Goal: Use online tool/utility: Utilize a website feature to perform a specific function

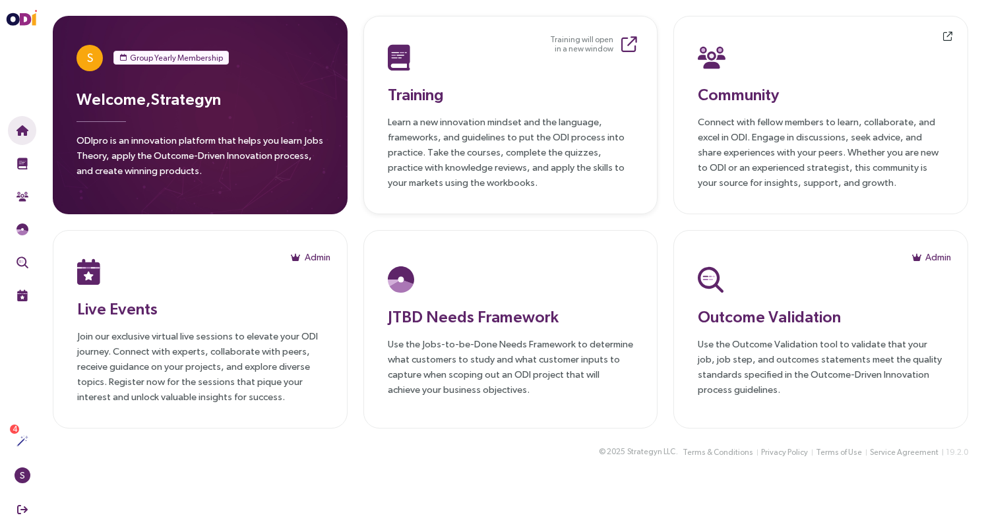
click at [583, 158] on p "Learn a new innovation mindset and the language, frameworks, and guidelines to …" at bounding box center [511, 152] width 246 height 76
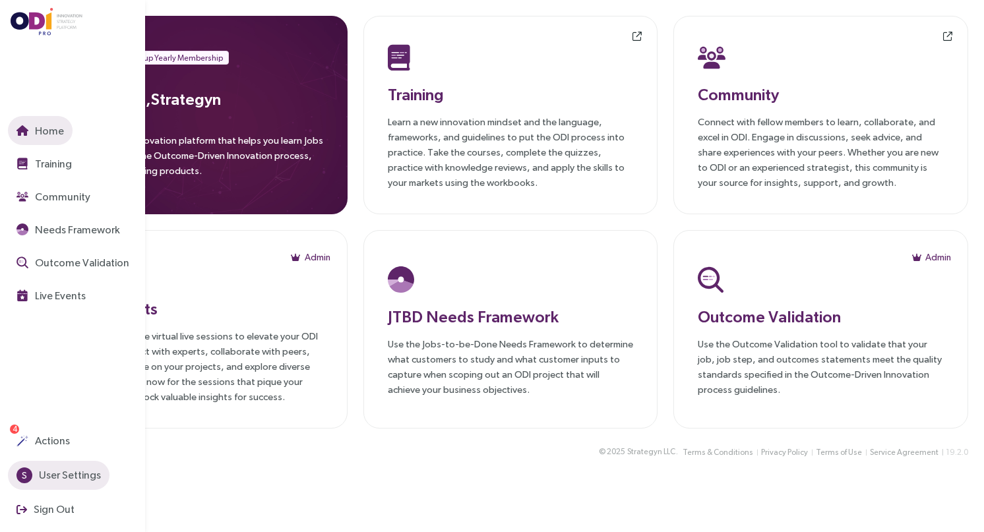
click at [22, 472] on span "S" at bounding box center [24, 476] width 5 height 16
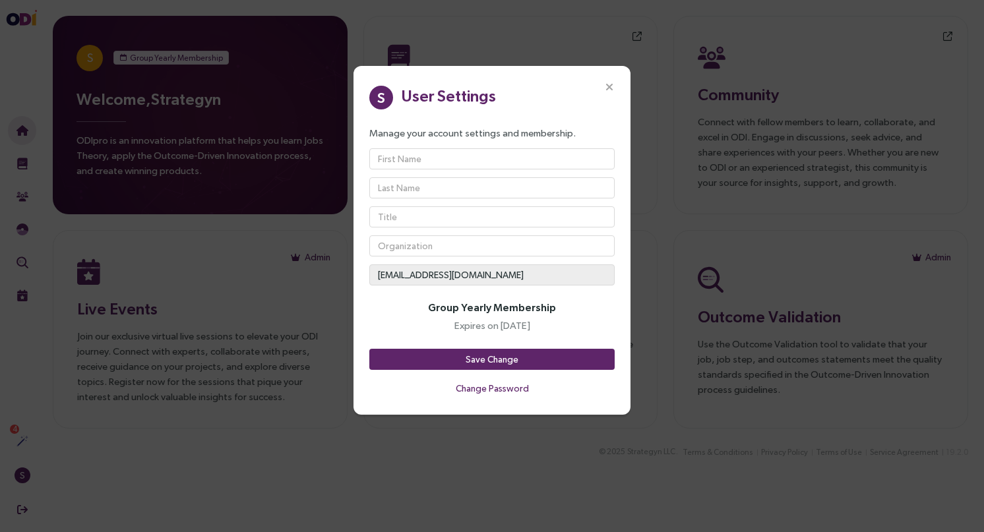
click at [453, 446] on div "S User Settings Manage your account settings and membership. innovation@strateg…" at bounding box center [492, 266] width 984 height 532
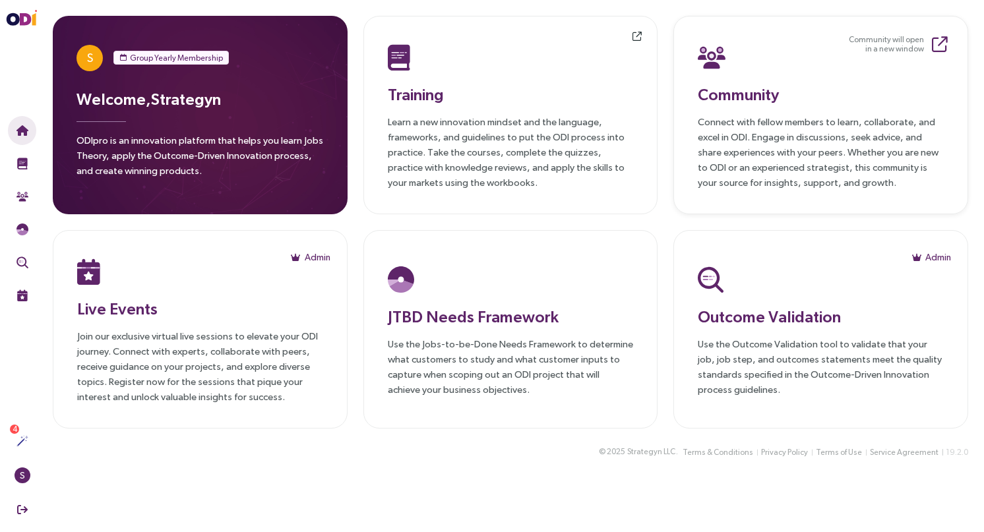
click at [762, 131] on p "Connect with fellow members to learn, collaborate, and excel in ODI. Engage in …" at bounding box center [821, 152] width 246 height 76
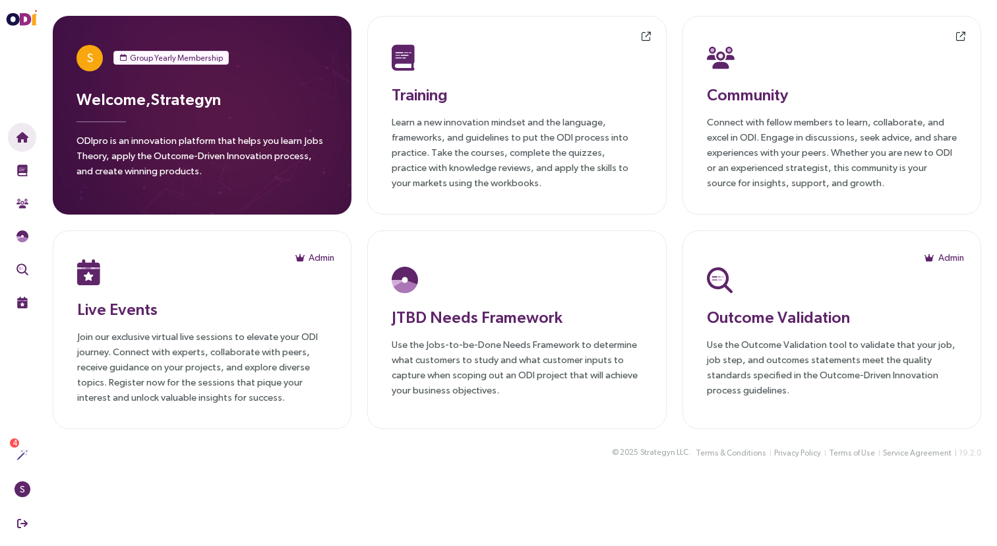
click at [515, 485] on main "S Group Yearly Membership Welcome, Strategyn ODIpro is an innovation platform t…" at bounding box center [517, 273] width 960 height 546
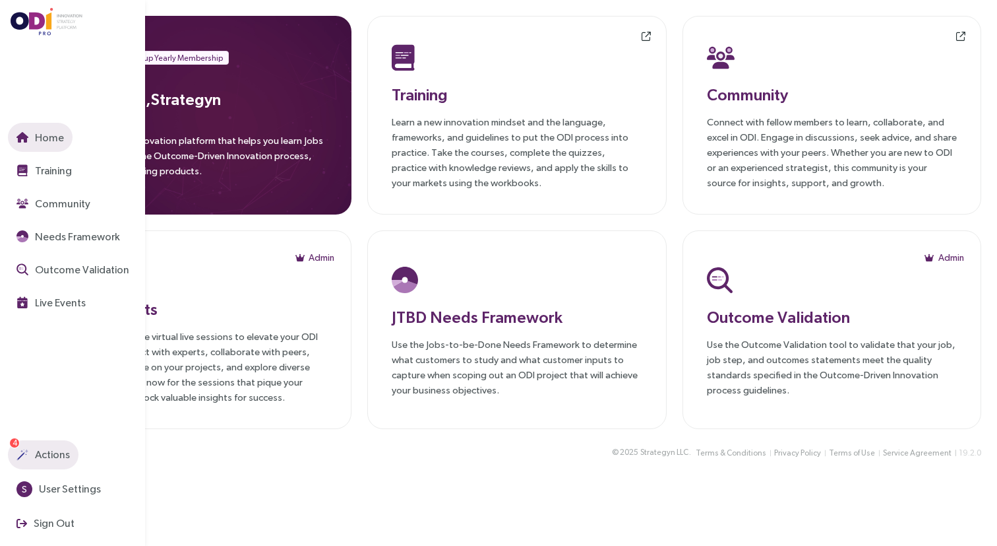
click at [46, 458] on span "Actions" at bounding box center [51, 454] width 38 height 16
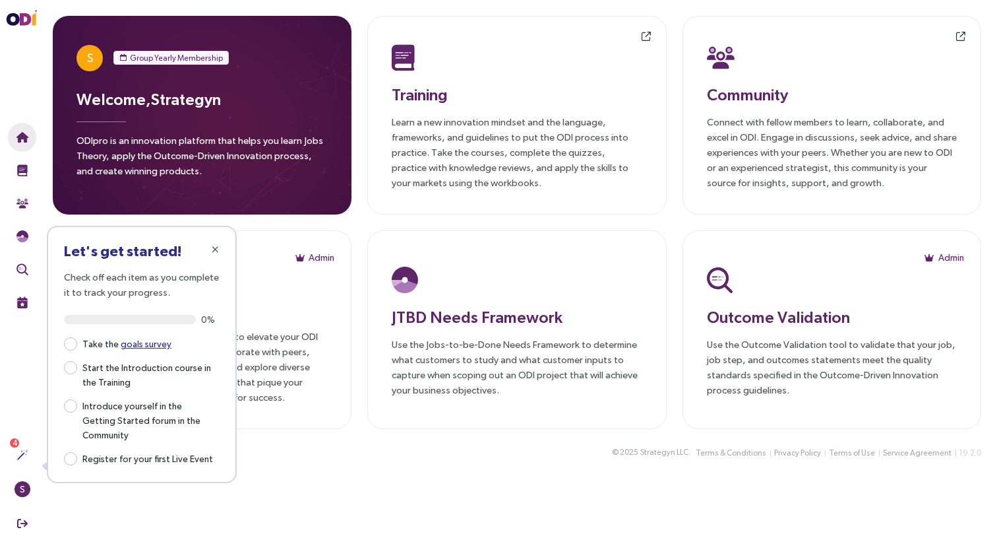
click at [313, 472] on div "© 2025 Strategyn LLC . Terms & Conditions Privacy Policy Terms of Use Service A…" at bounding box center [517, 460] width 960 height 31
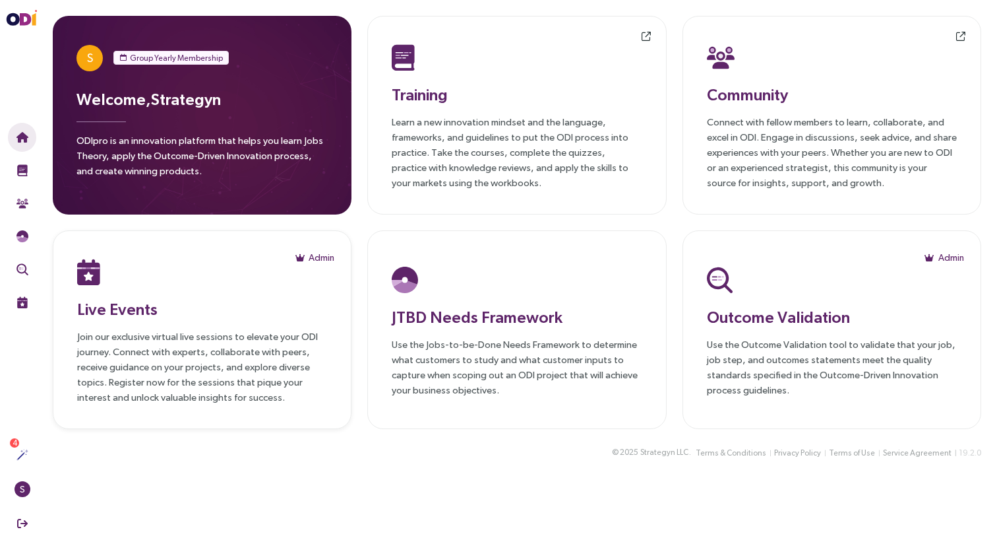
click at [208, 354] on p "Join our exclusive virtual live sessions to elevate your ODI journey. Connect w…" at bounding box center [202, 366] width 250 height 76
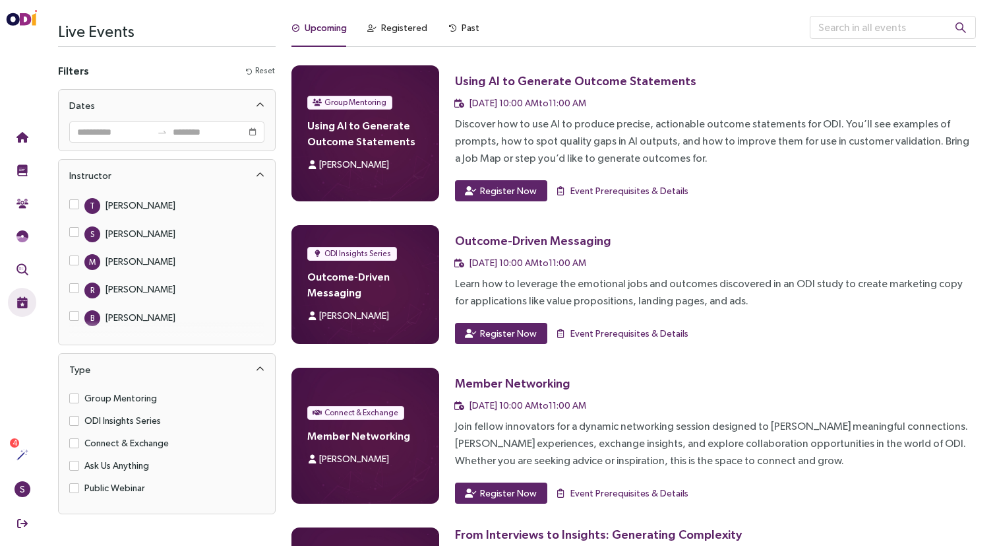
click at [526, 140] on div "Discover how to use AI to produce precise, actionable outcome statements for OD…" at bounding box center [715, 140] width 521 height 51
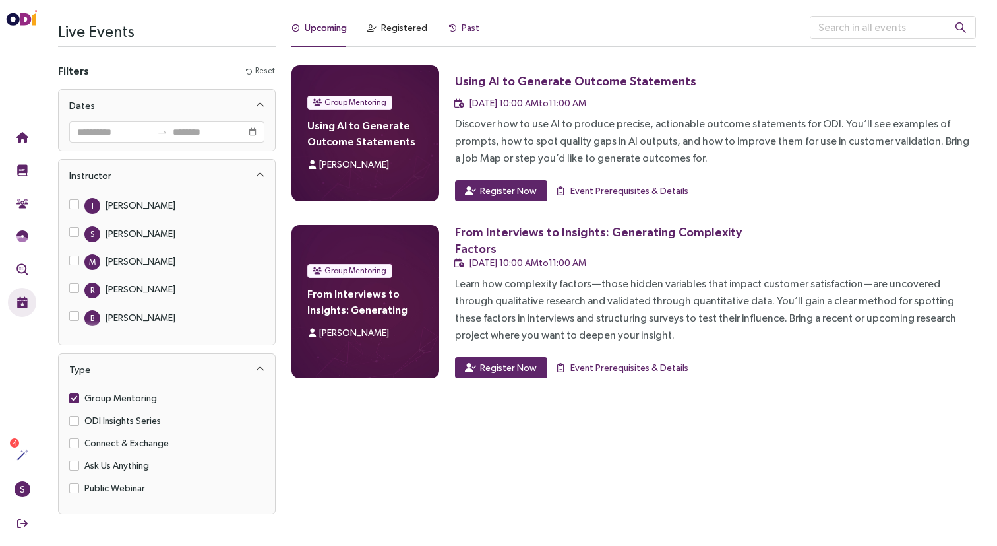
click at [468, 23] on div "Past" at bounding box center [471, 27] width 18 height 15
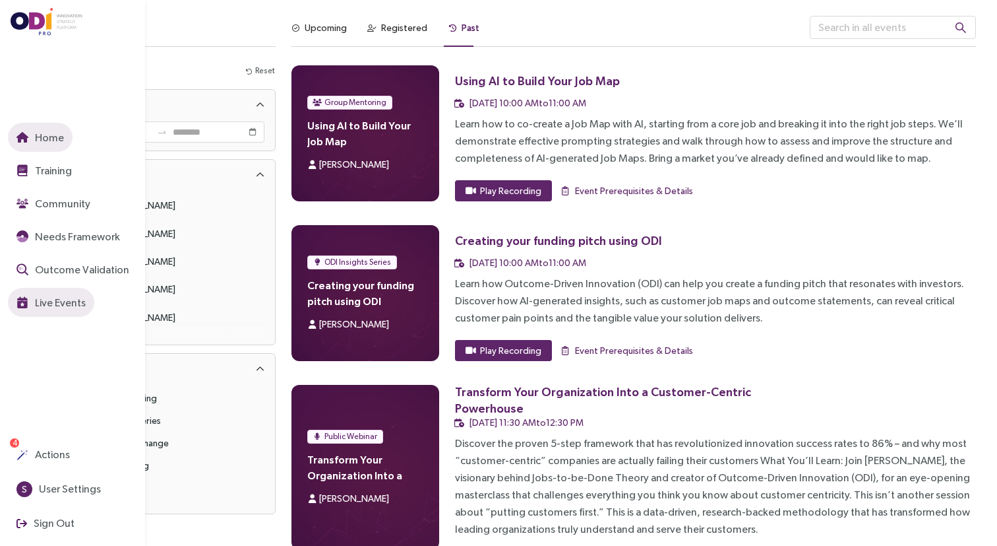
click at [26, 136] on icon "button" at bounding box center [22, 137] width 12 height 11
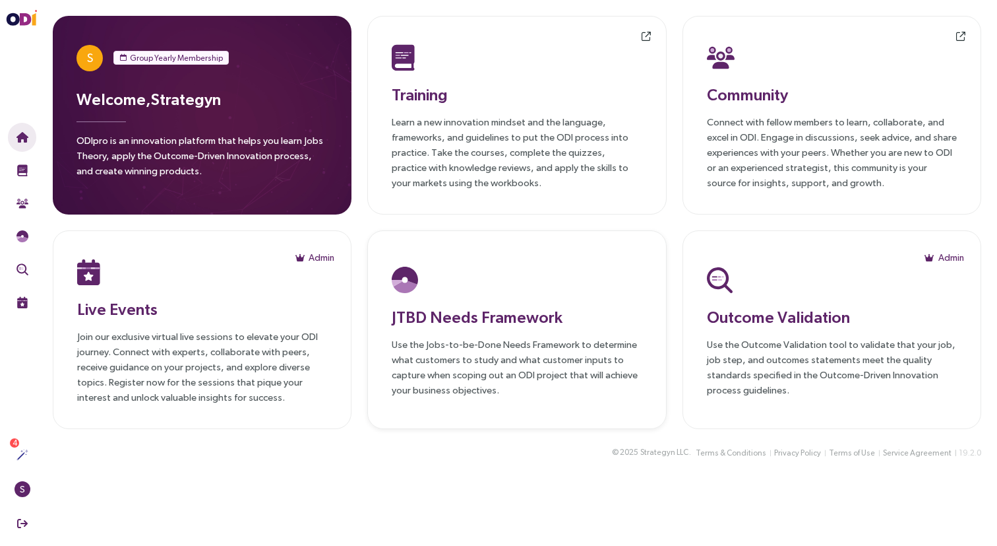
click at [531, 352] on p "Use the Jobs-to-be-Done Needs Framework to determine what customers to study an…" at bounding box center [517, 366] width 250 height 61
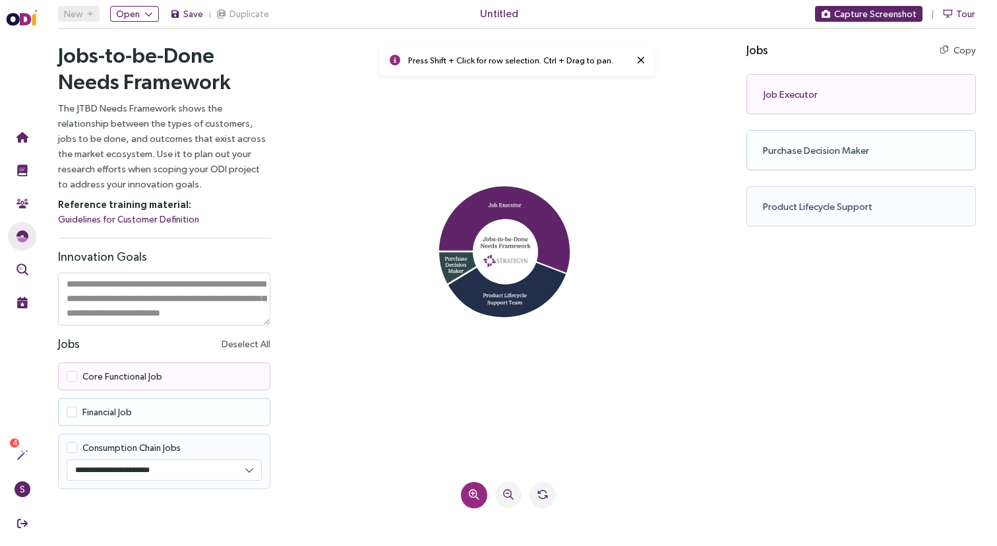
click at [473, 497] on icon at bounding box center [474, 494] width 11 height 11
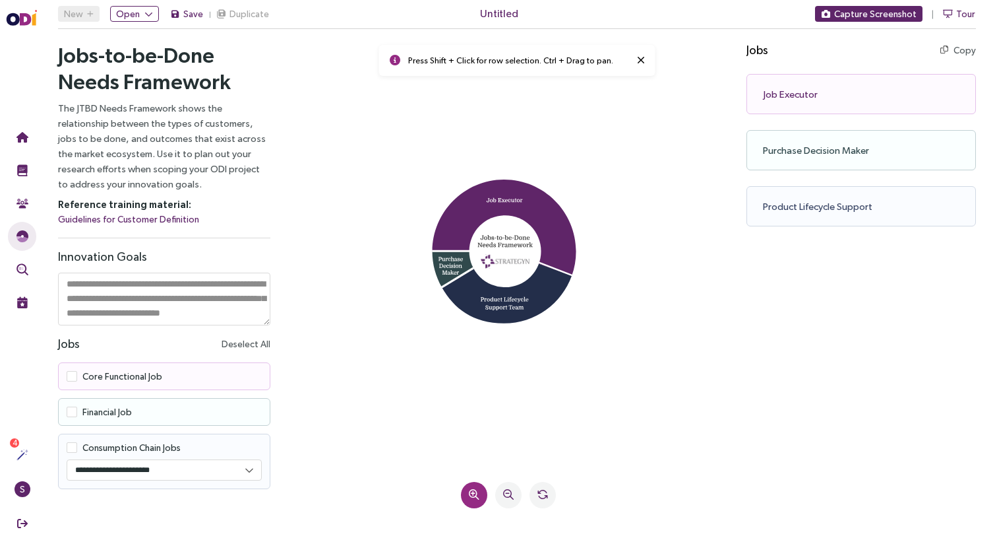
click at [473, 497] on icon at bounding box center [474, 494] width 11 height 11
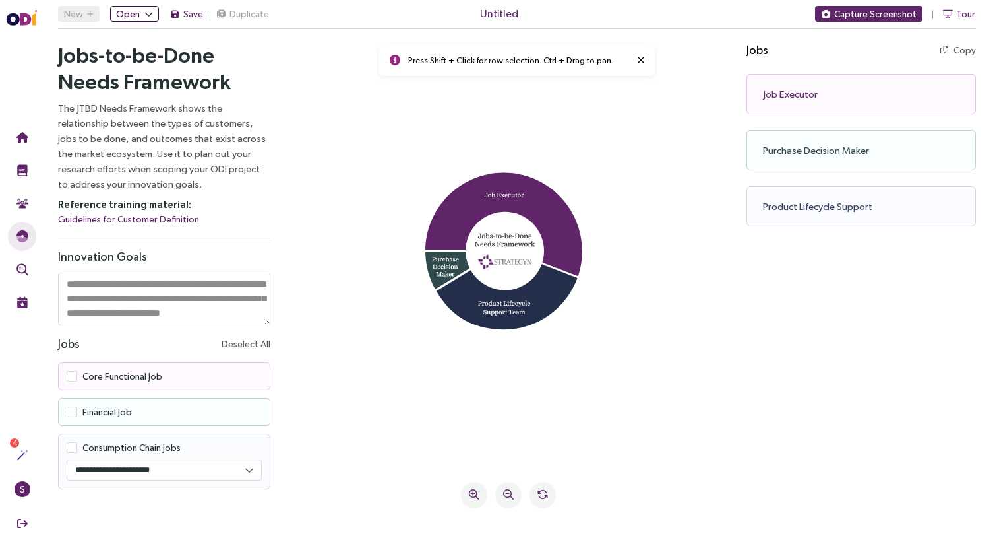
click at [134, 11] on span "Open" at bounding box center [128, 14] width 24 height 15
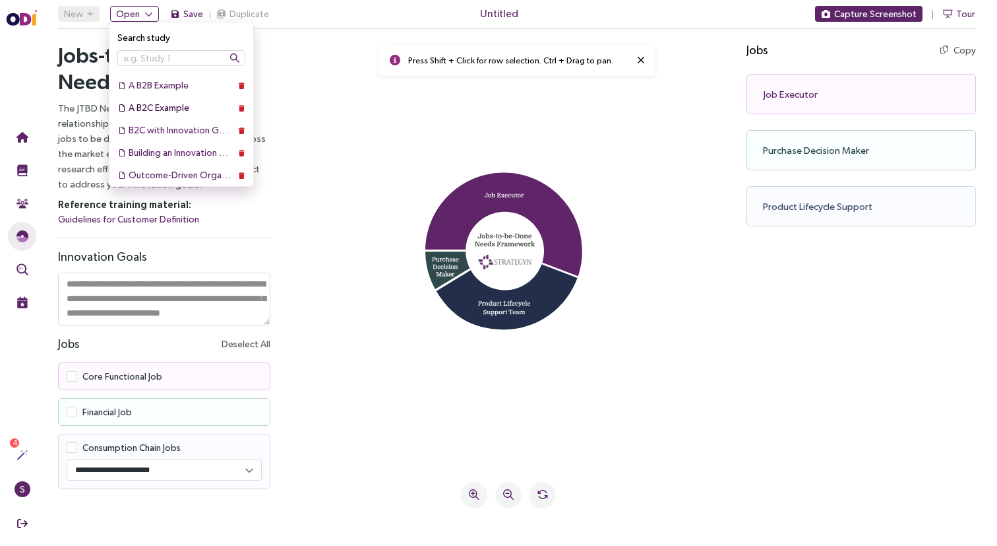
click at [176, 110] on div "A B2C Example" at bounding box center [182, 107] width 106 height 15
type textarea "**********"
select select "***"
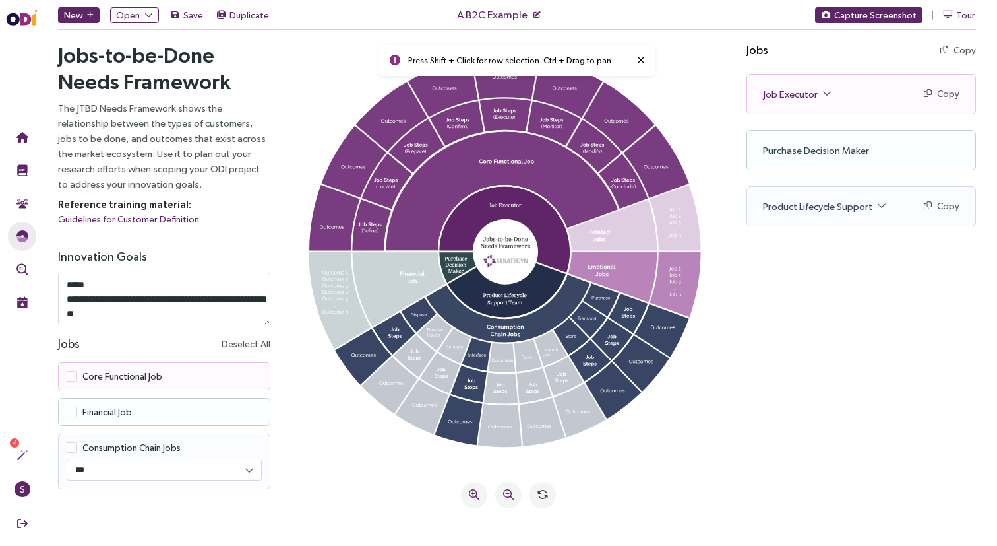
scroll to position [42, 0]
drag, startPoint x: 84, startPoint y: 286, endPoint x: 112, endPoint y: 323, distance: 45.6
click at [112, 323] on textarea "**********" at bounding box center [164, 298] width 212 height 53
click at [325, 429] on icon at bounding box center [509, 255] width 412 height 400
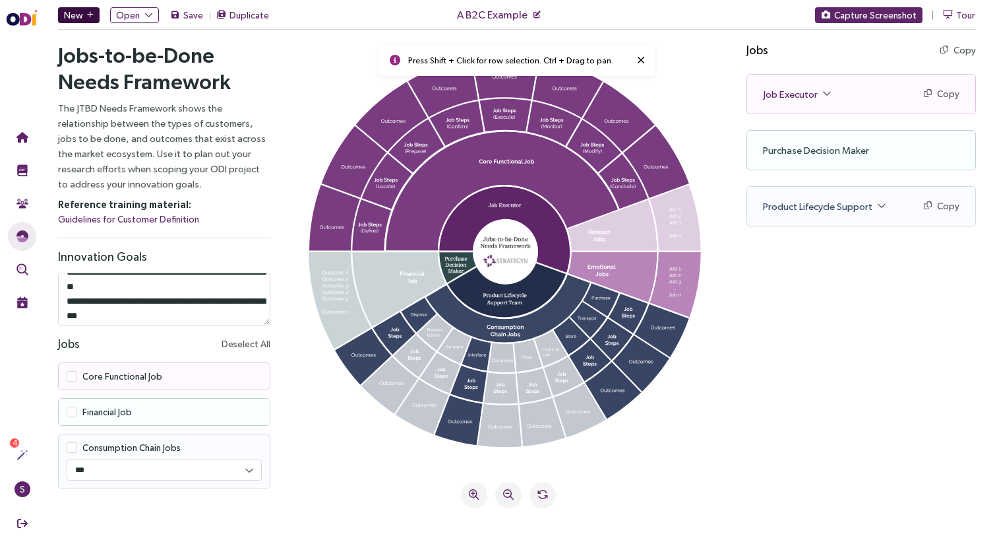
click at [80, 14] on span "New" at bounding box center [73, 15] width 19 height 15
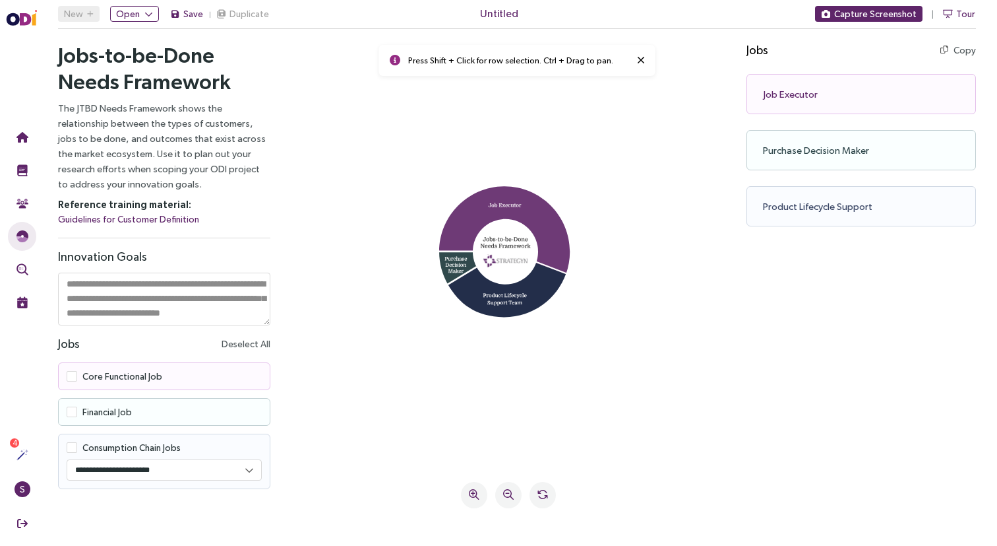
click at [489, 211] on icon at bounding box center [504, 230] width 131 height 88
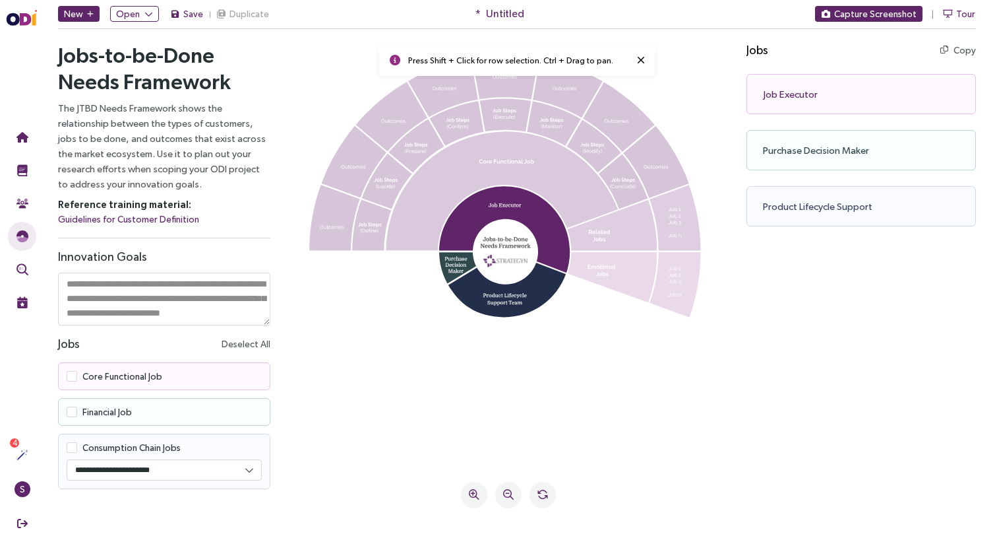
click at [449, 154] on icon at bounding box center [502, 190] width 232 height 119
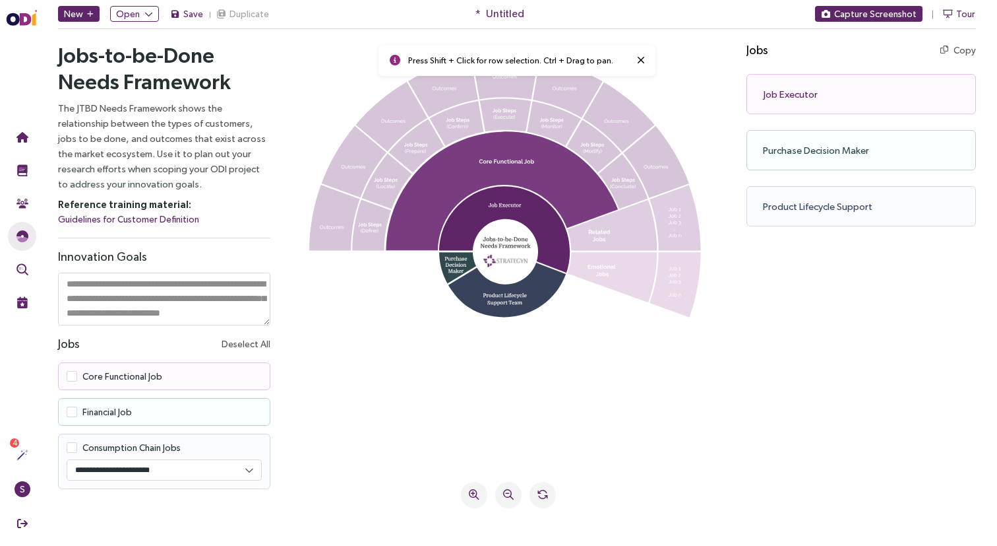
click at [542, 288] on icon at bounding box center [507, 283] width 118 height 65
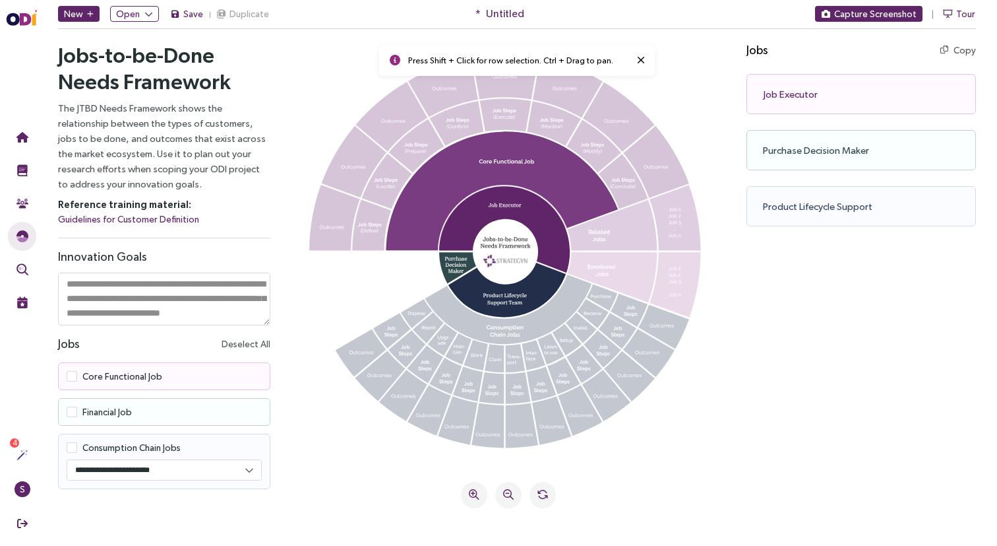
click at [440, 266] on icon at bounding box center [505, 251] width 133 height 133
click at [449, 266] on icon at bounding box center [471, 265] width 65 height 38
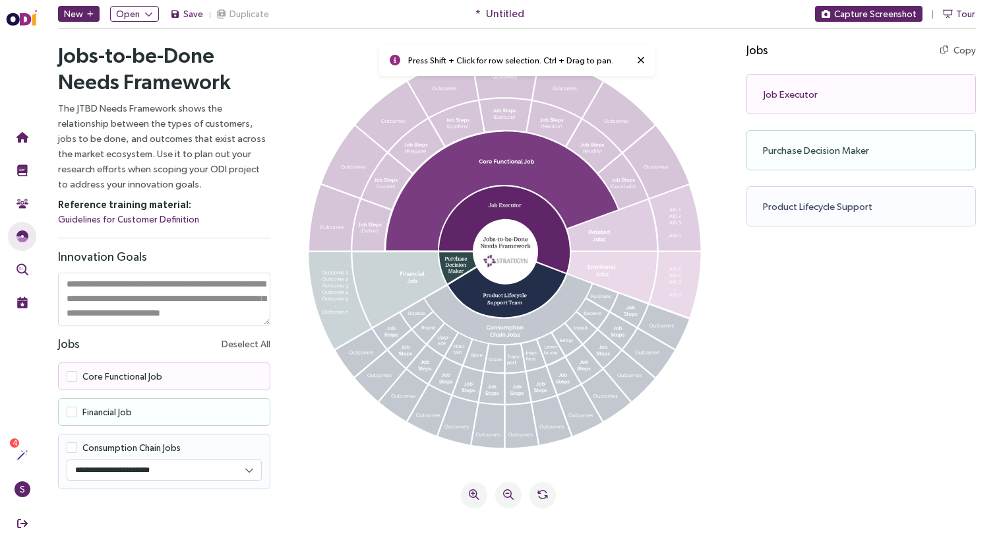
click at [177, 471] on select "**********" at bounding box center [164, 470] width 194 height 20
select select "********"
click at [67, 460] on select "**********" at bounding box center [164, 470] width 194 height 20
click at [553, 423] on icon at bounding box center [543, 422] width 46 height 48
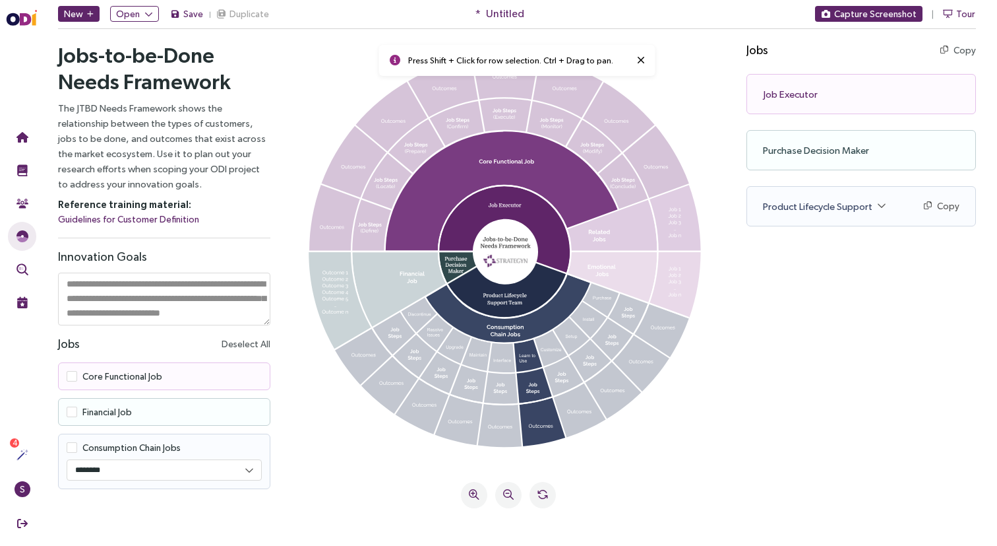
click at [628, 261] on icon at bounding box center [612, 277] width 90 height 50
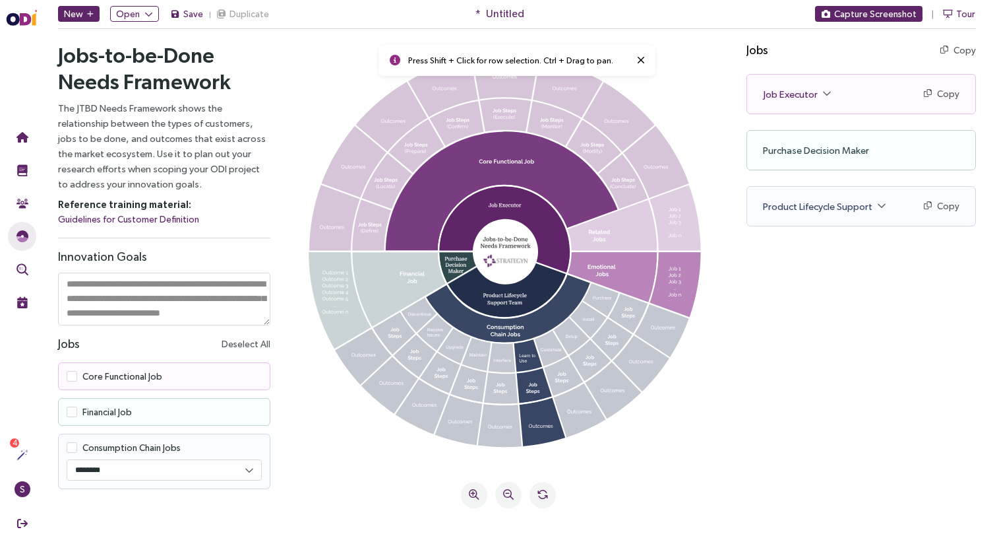
click at [408, 468] on div "Press Shift + Click for row selection. Ctrl + Drag to pan." at bounding box center [508, 281] width 445 height 499
